Goal: Task Accomplishment & Management: Use online tool/utility

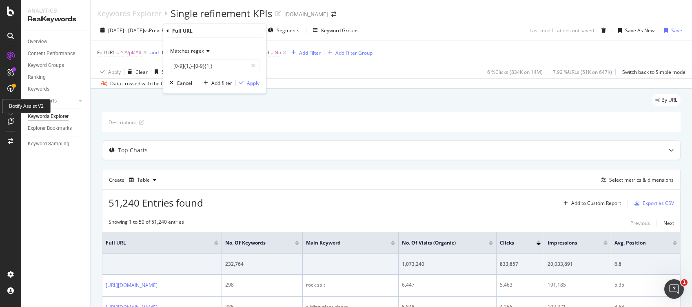
scroll to position [163, 0]
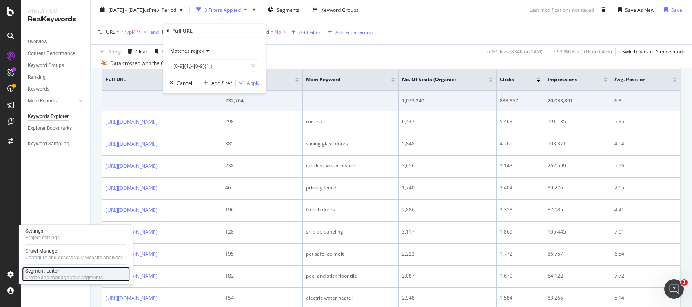
click at [60, 273] on div "Segment Editor" at bounding box center [64, 271] width 78 height 7
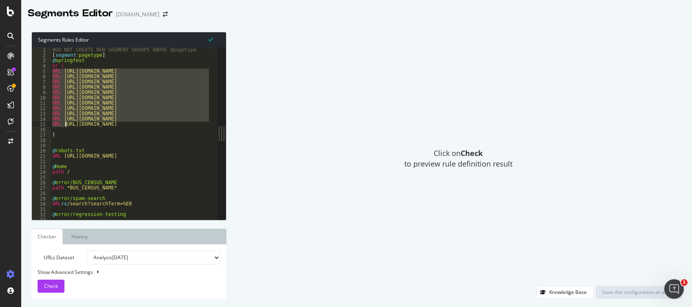
drag, startPoint x: 53, startPoint y: 73, endPoint x: 67, endPoint y: 127, distance: 55.3
click at [67, 127] on div "#DO NOT CREATE NEW SEGMENT GROUPS ABOVE @pagetype [ segment : pagetype ] @ spri…" at bounding box center [273, 134] width 445 height 175
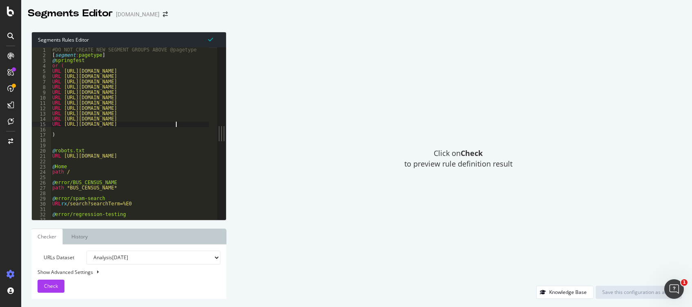
click at [176, 126] on div "#DO NOT CREATE NEW SEGMENT GROUPS ABOVE @pagetype [ segment : pagetype ] @ spri…" at bounding box center [273, 134] width 445 height 175
type textarea "URL [URL][DOMAIN_NAME]"
